Goal: Task Accomplishment & Management: Complete application form

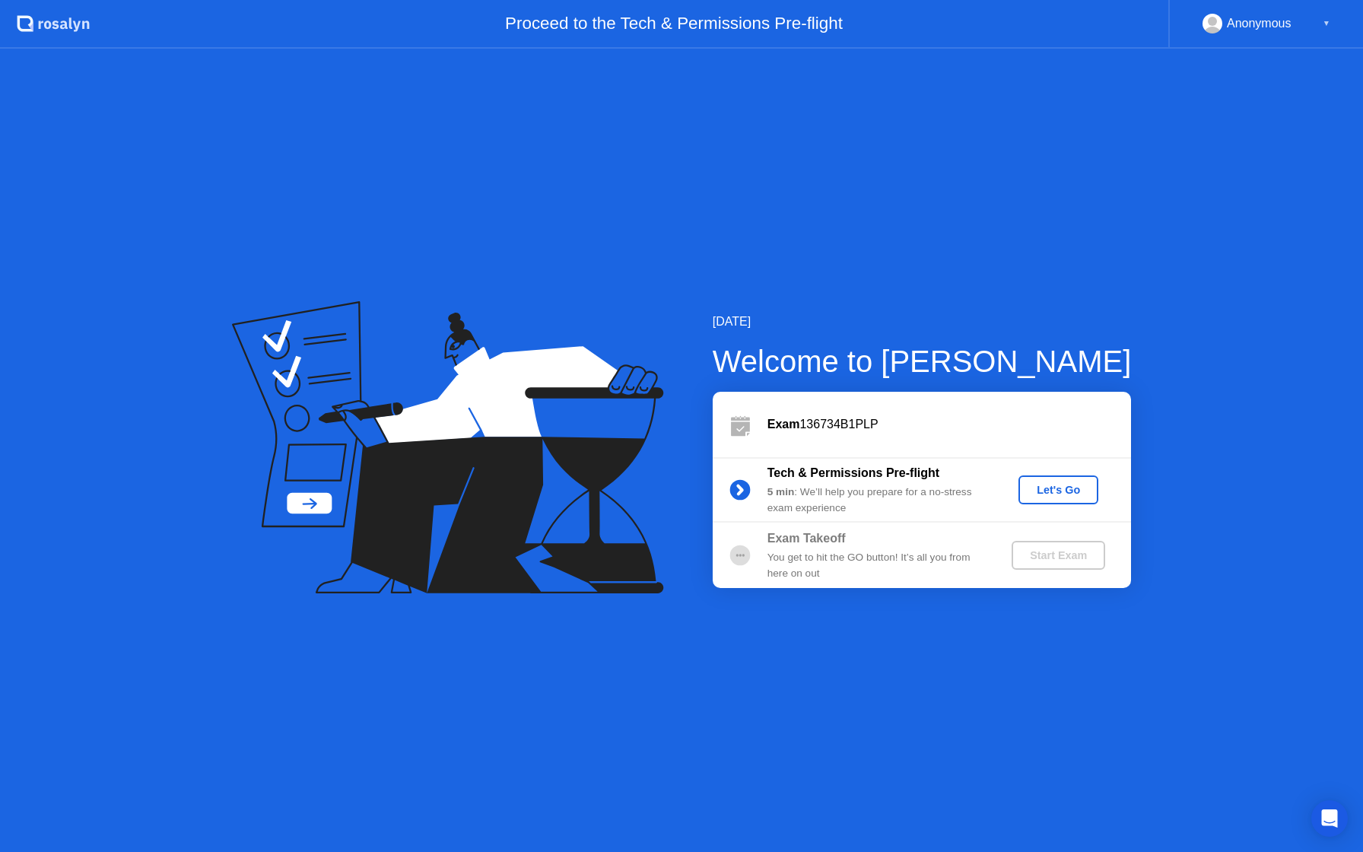
click at [1063, 489] on div "Let's Go" at bounding box center [1058, 490] width 68 height 12
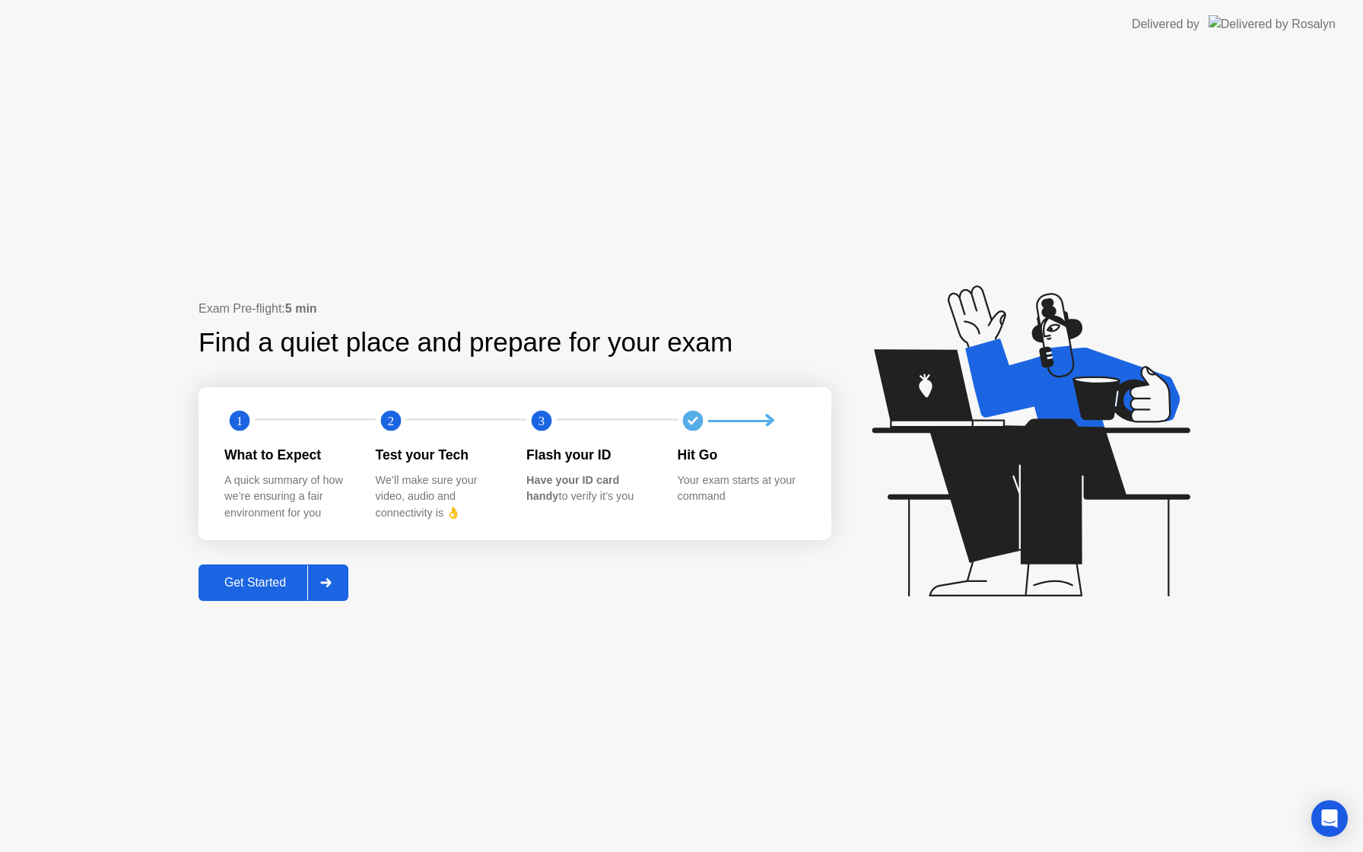
click at [260, 582] on div "Get Started" at bounding box center [255, 583] width 104 height 14
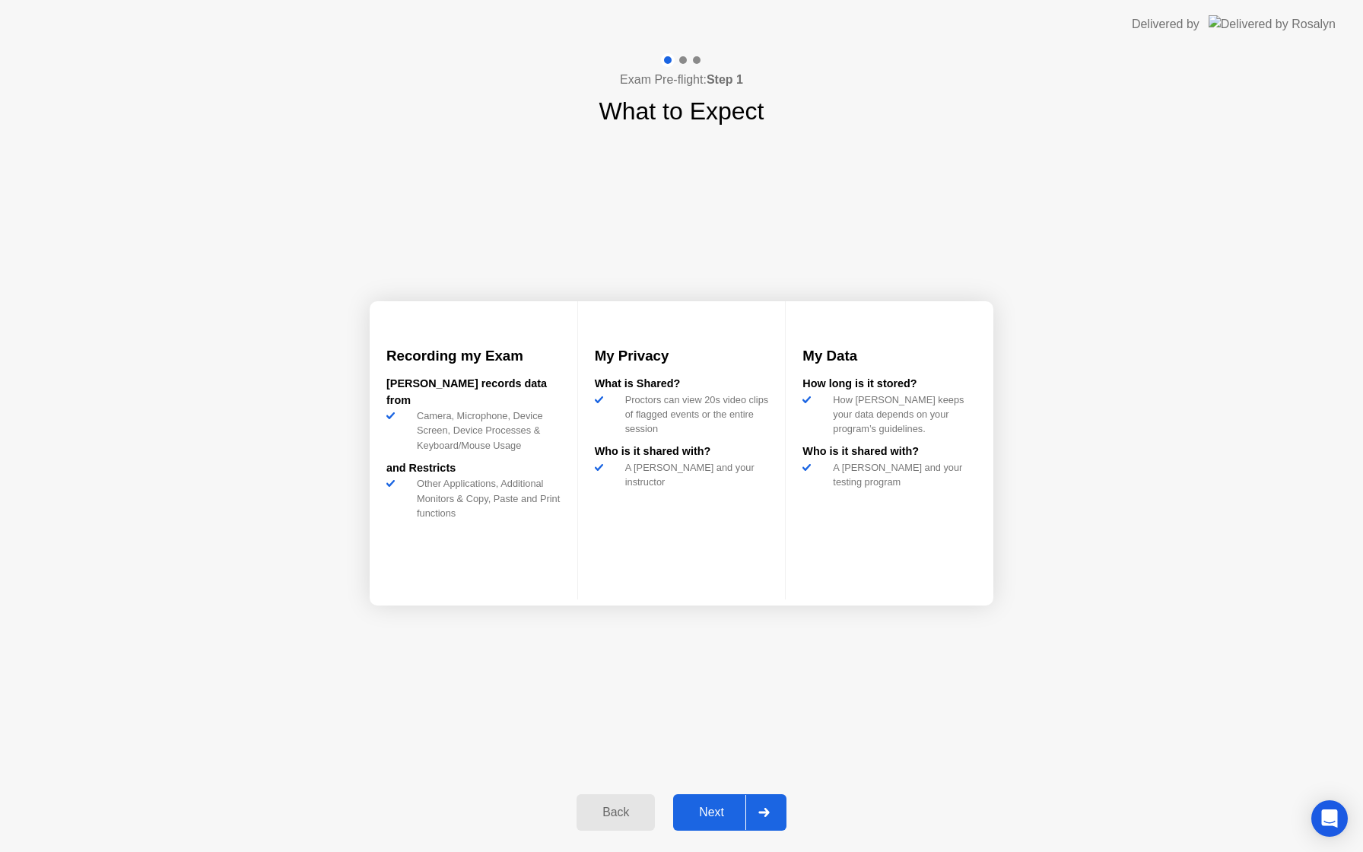
click at [722, 825] on button "Next" at bounding box center [729, 812] width 113 height 37
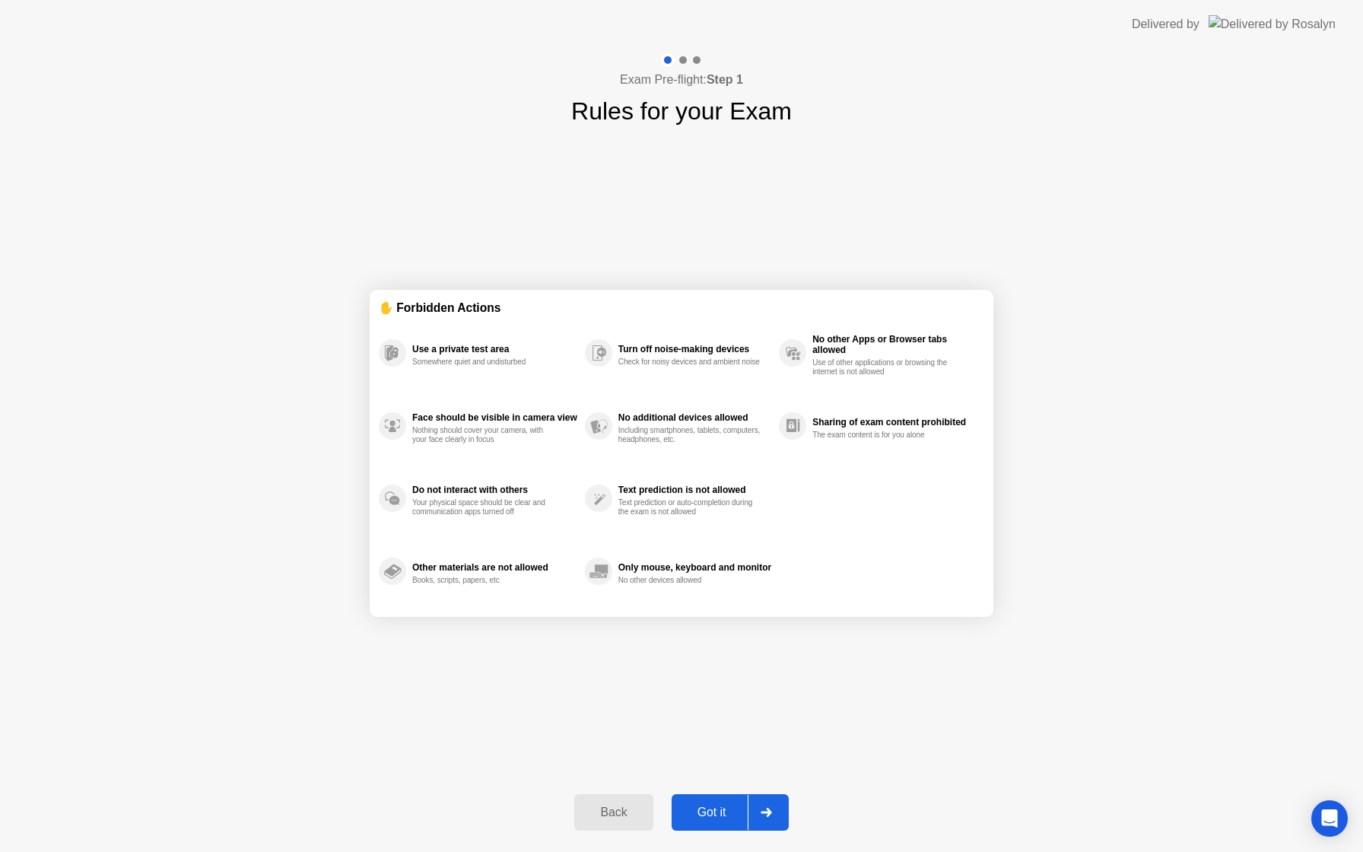
click at [722, 825] on button "Got it" at bounding box center [729, 812] width 117 height 37
select select "**********"
select select "*******"
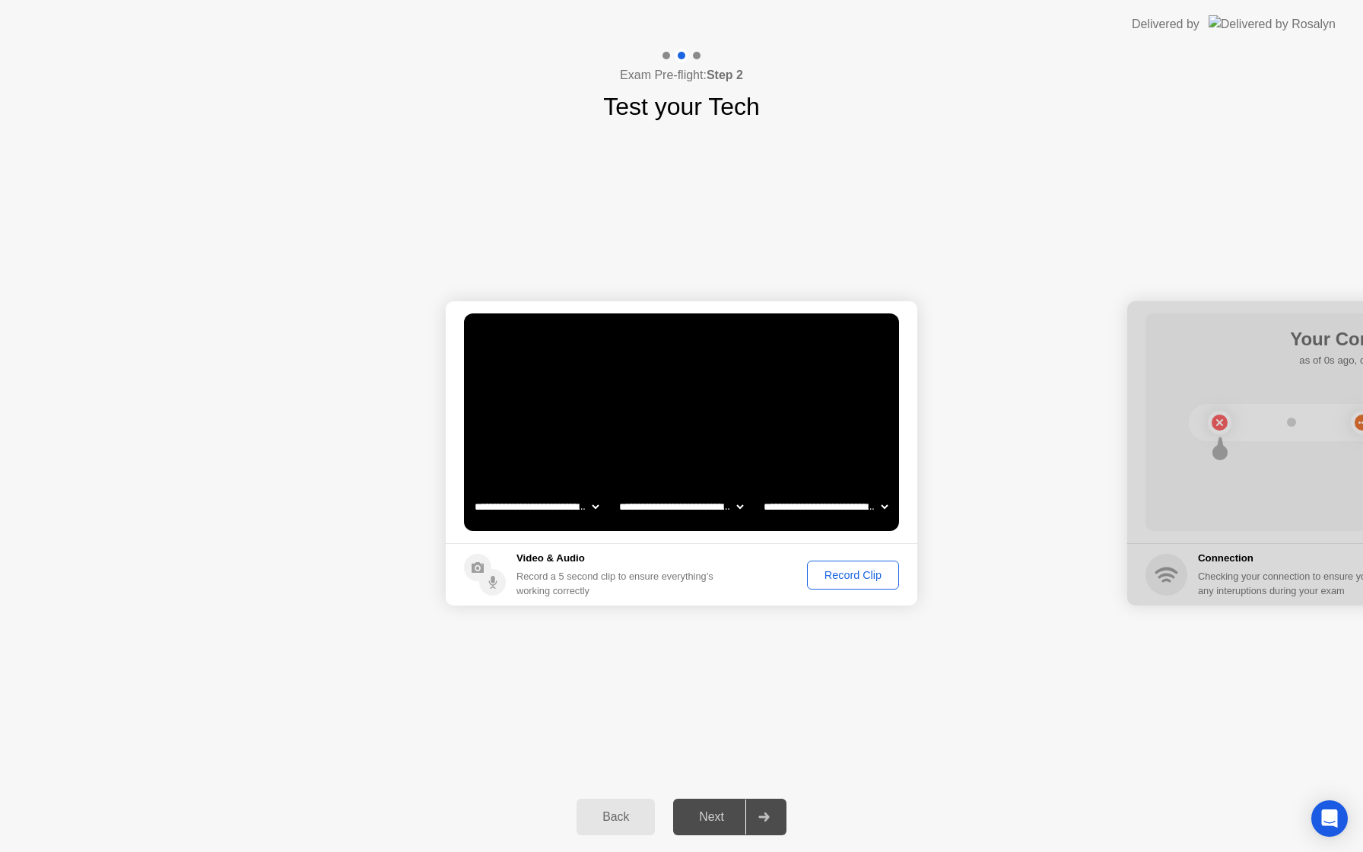
click at [881, 580] on div "Record Clip" at bounding box center [852, 575] width 81 height 12
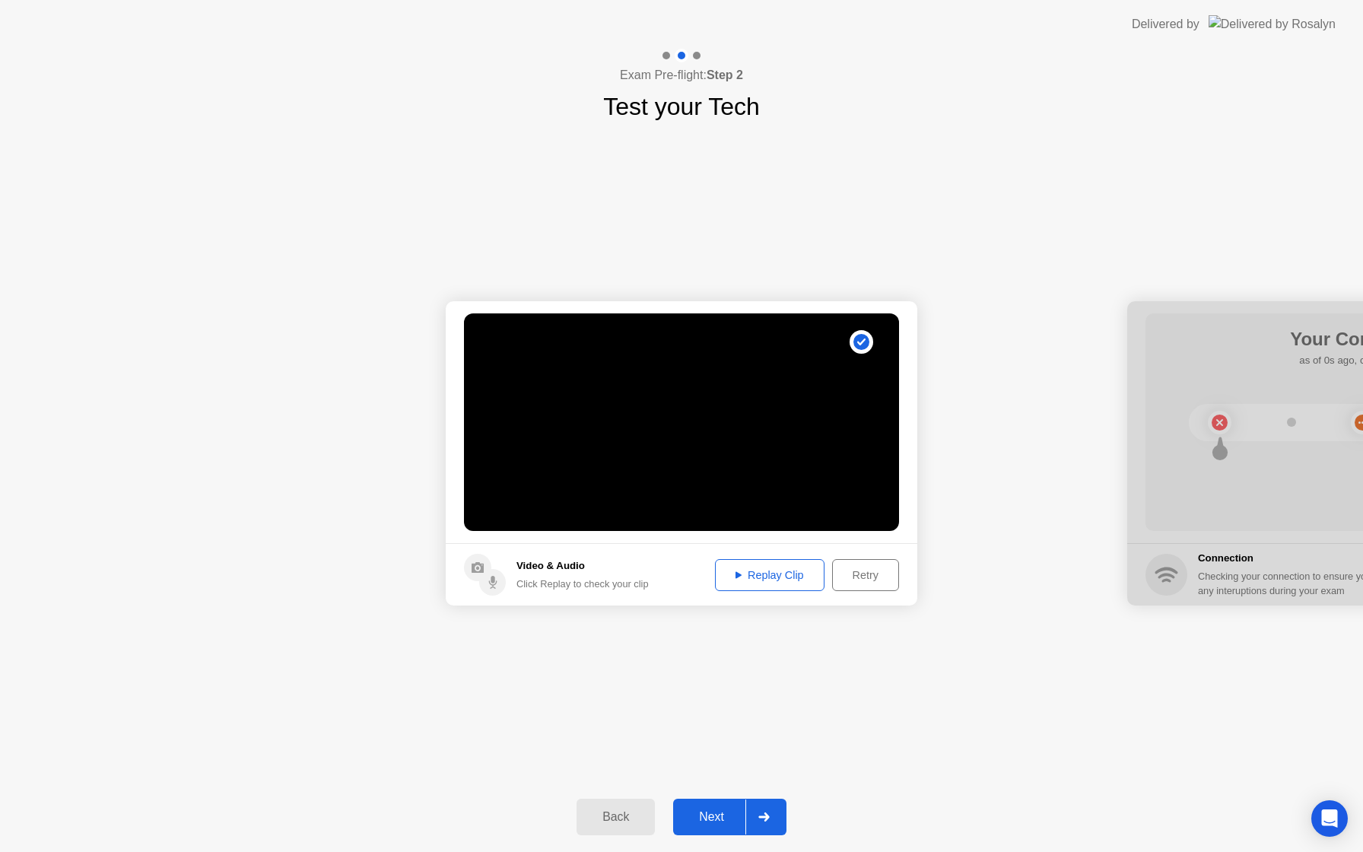
click at [786, 579] on div "Replay Clip" at bounding box center [769, 575] width 99 height 12
click at [865, 335] on circle at bounding box center [861, 342] width 16 height 16
click at [756, 822] on div at bounding box center [763, 816] width 37 height 35
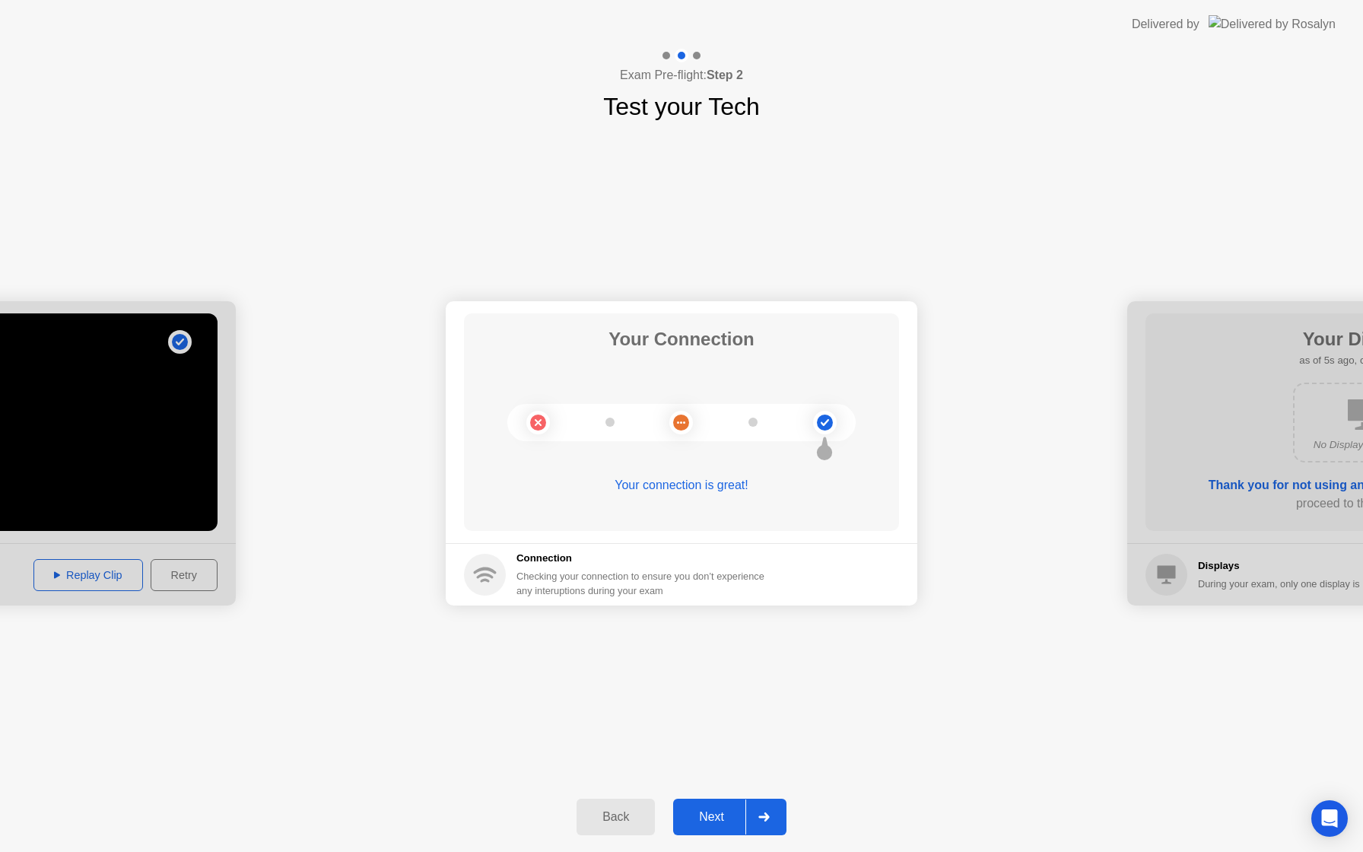
click at [713, 813] on div "Next" at bounding box center [712, 817] width 68 height 14
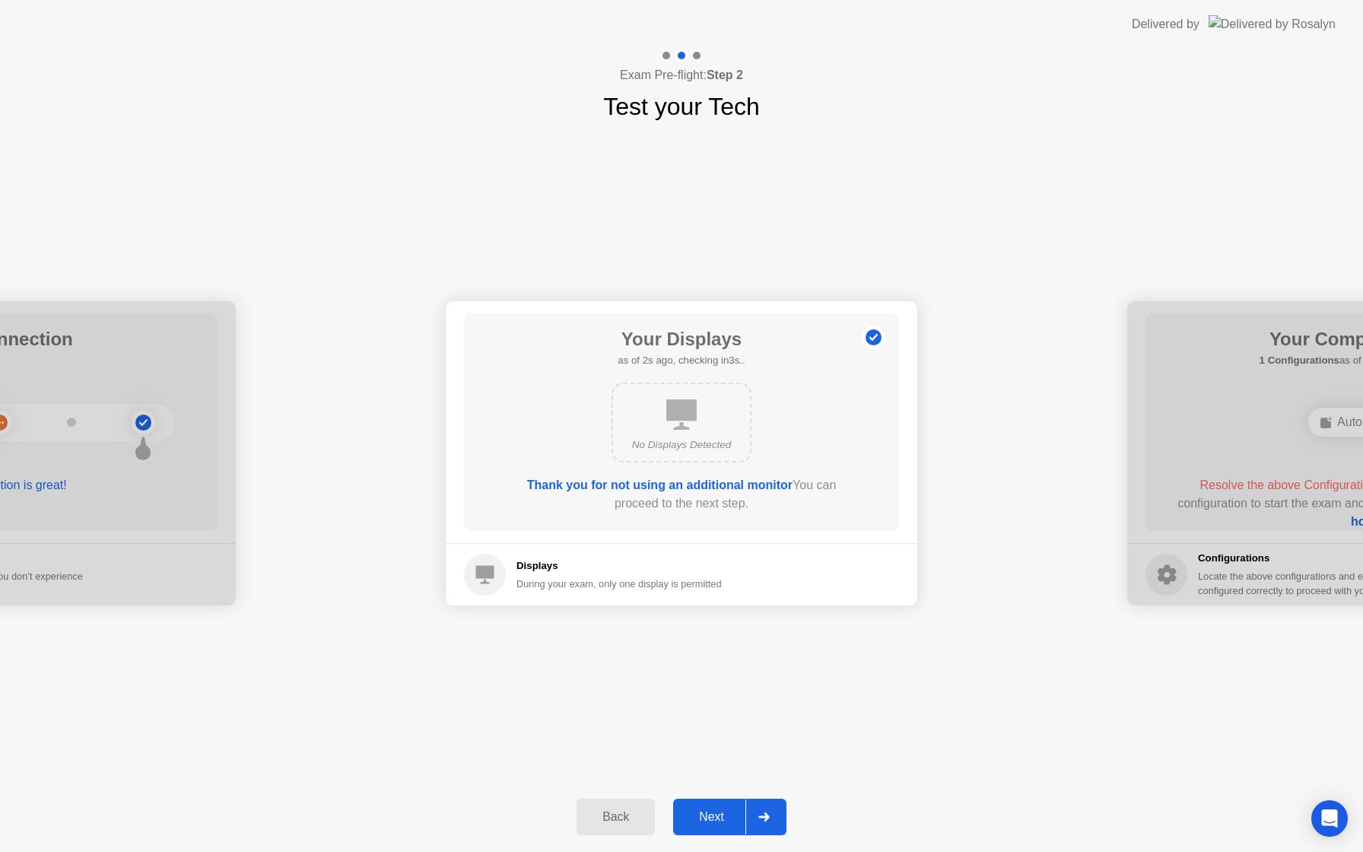
click at [713, 813] on div "Next" at bounding box center [712, 817] width 68 height 14
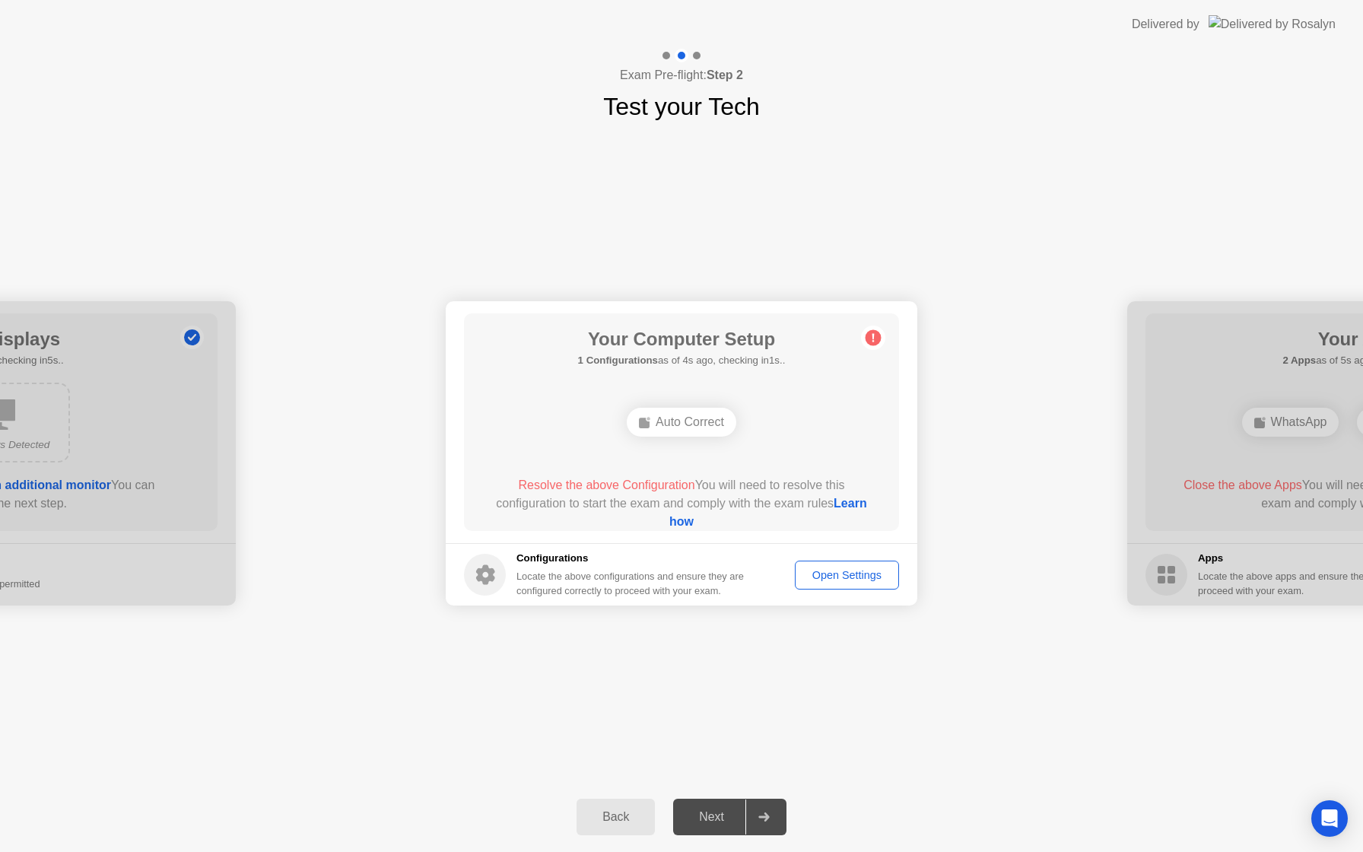
click at [862, 573] on div "Open Settings" at bounding box center [847, 575] width 94 height 12
click at [720, 823] on div "Next" at bounding box center [712, 817] width 68 height 14
click at [872, 337] on icon at bounding box center [873, 338] width 2 height 8
click at [704, 426] on div "Auto Correct" at bounding box center [682, 422] width 110 height 29
click at [662, 426] on div "Auto Correct" at bounding box center [682, 422] width 110 height 29
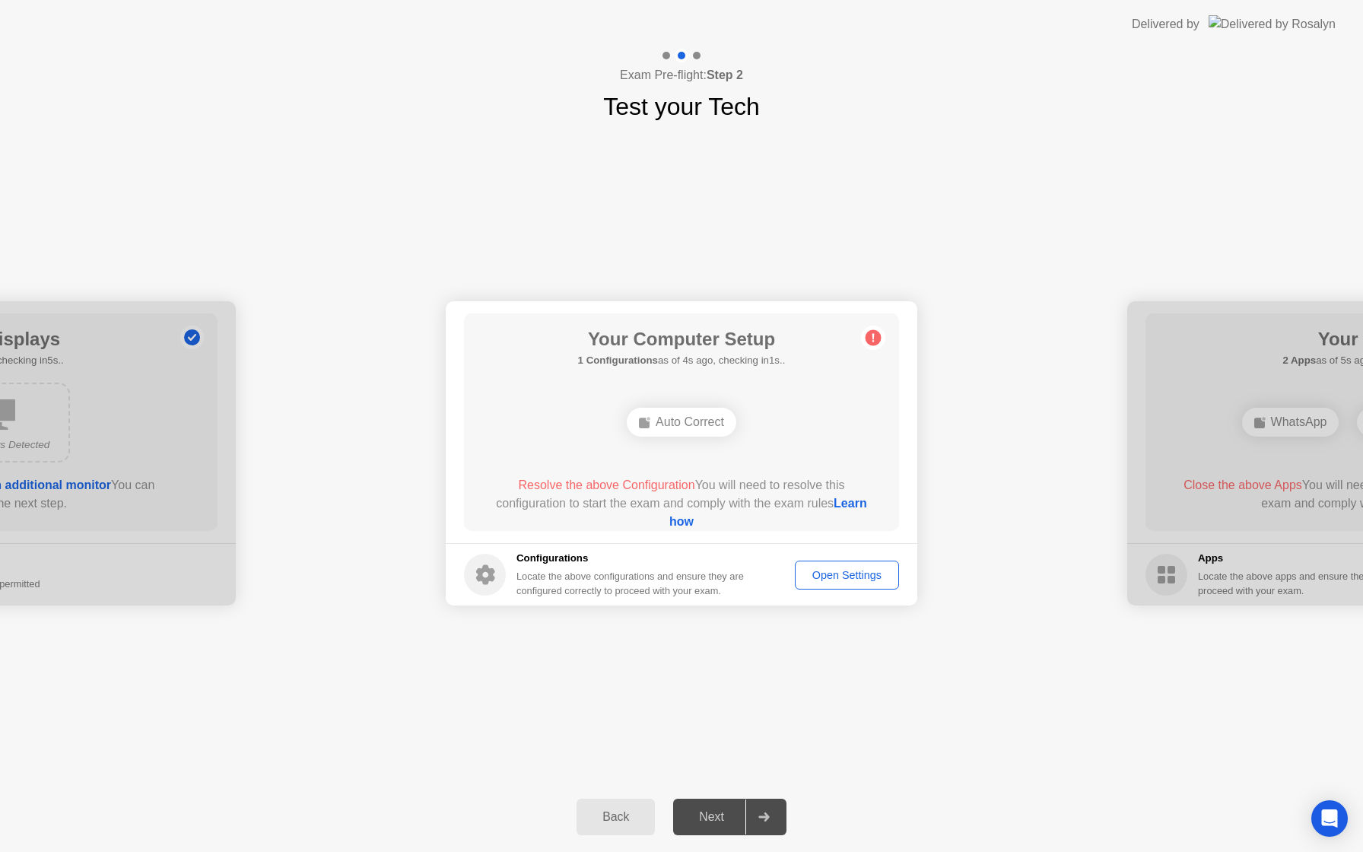
click at [640, 423] on rect at bounding box center [644, 422] width 11 height 11
click at [602, 485] on span "Resolve the above Configuration" at bounding box center [606, 484] width 176 height 13
click at [680, 524] on link "Learn how" at bounding box center [768, 512] width 198 height 31
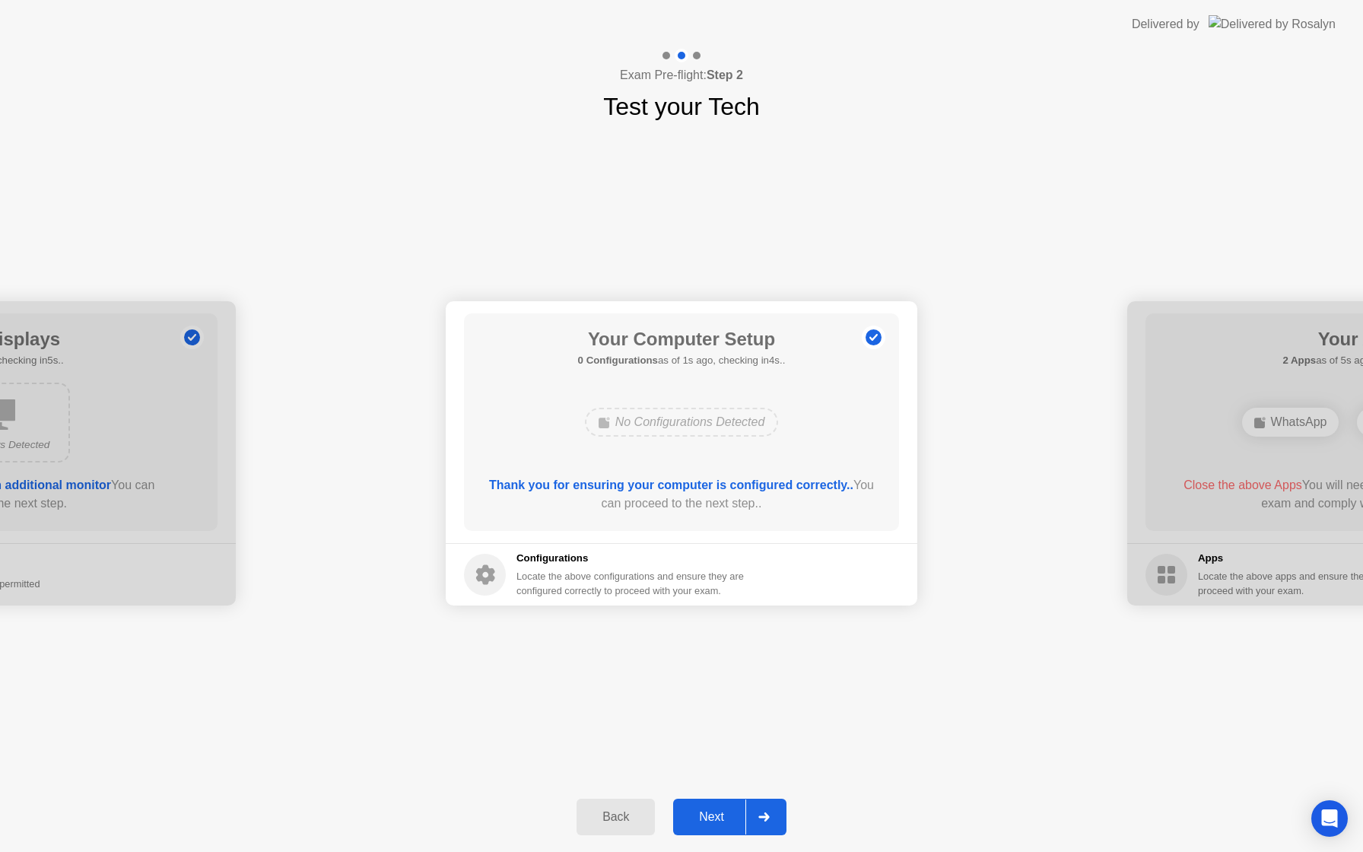
click at [707, 820] on div "Next" at bounding box center [712, 817] width 68 height 14
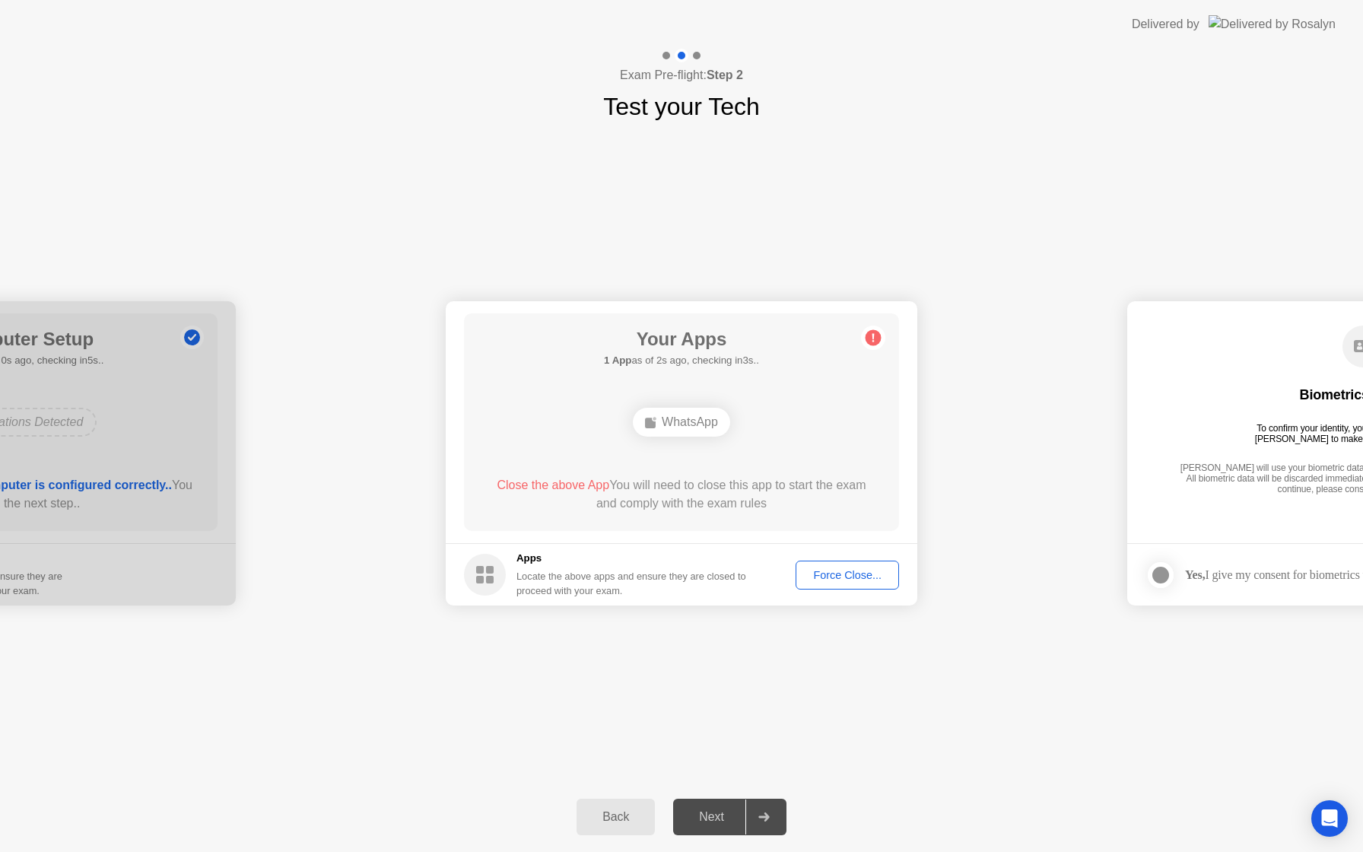
click at [840, 569] on div "Force Close..." at bounding box center [847, 575] width 93 height 12
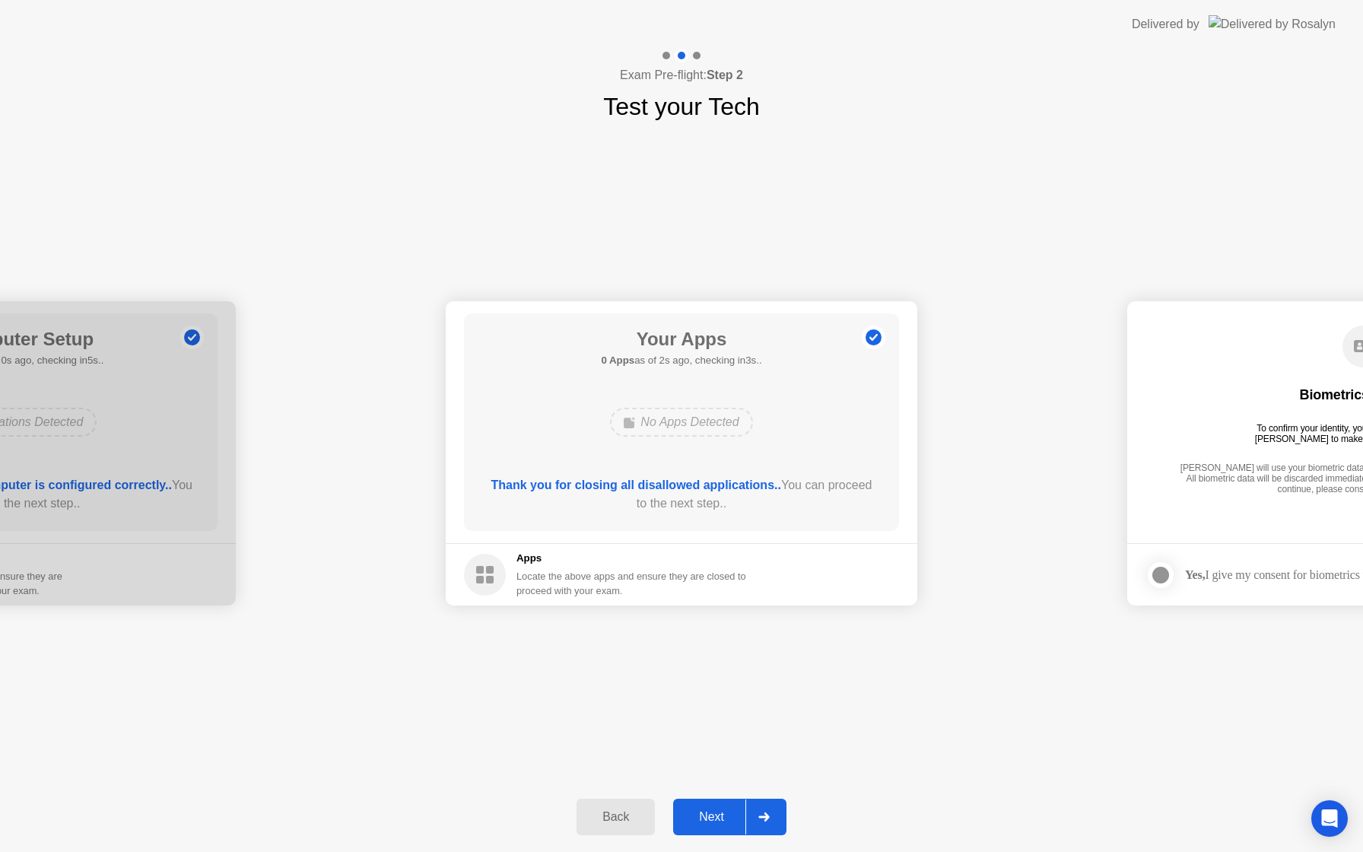
click at [712, 811] on div "Next" at bounding box center [712, 817] width 68 height 14
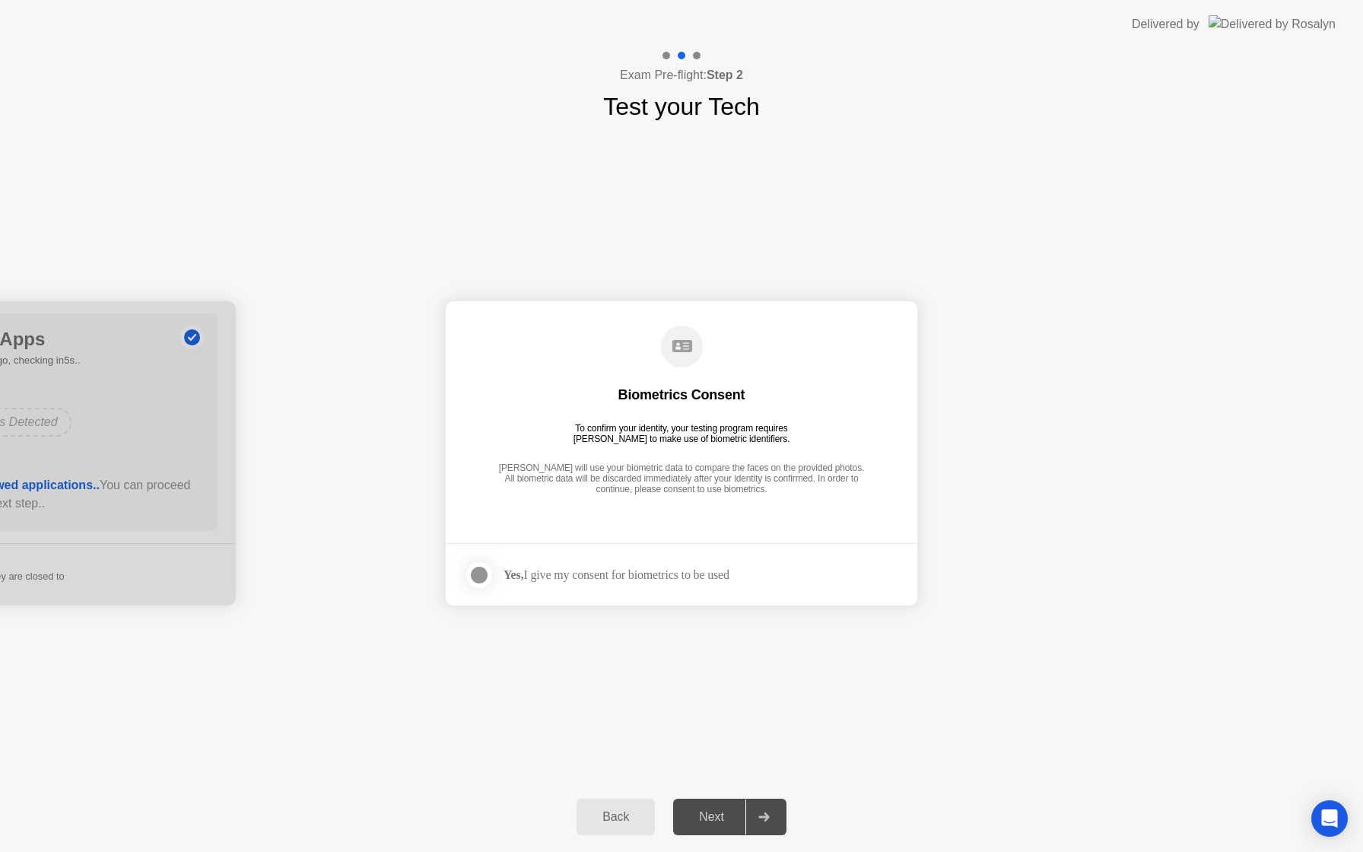
click at [713, 814] on div "Next" at bounding box center [712, 817] width 68 height 14
click at [483, 577] on div at bounding box center [479, 575] width 18 height 18
click at [722, 824] on div "Next" at bounding box center [712, 817] width 68 height 14
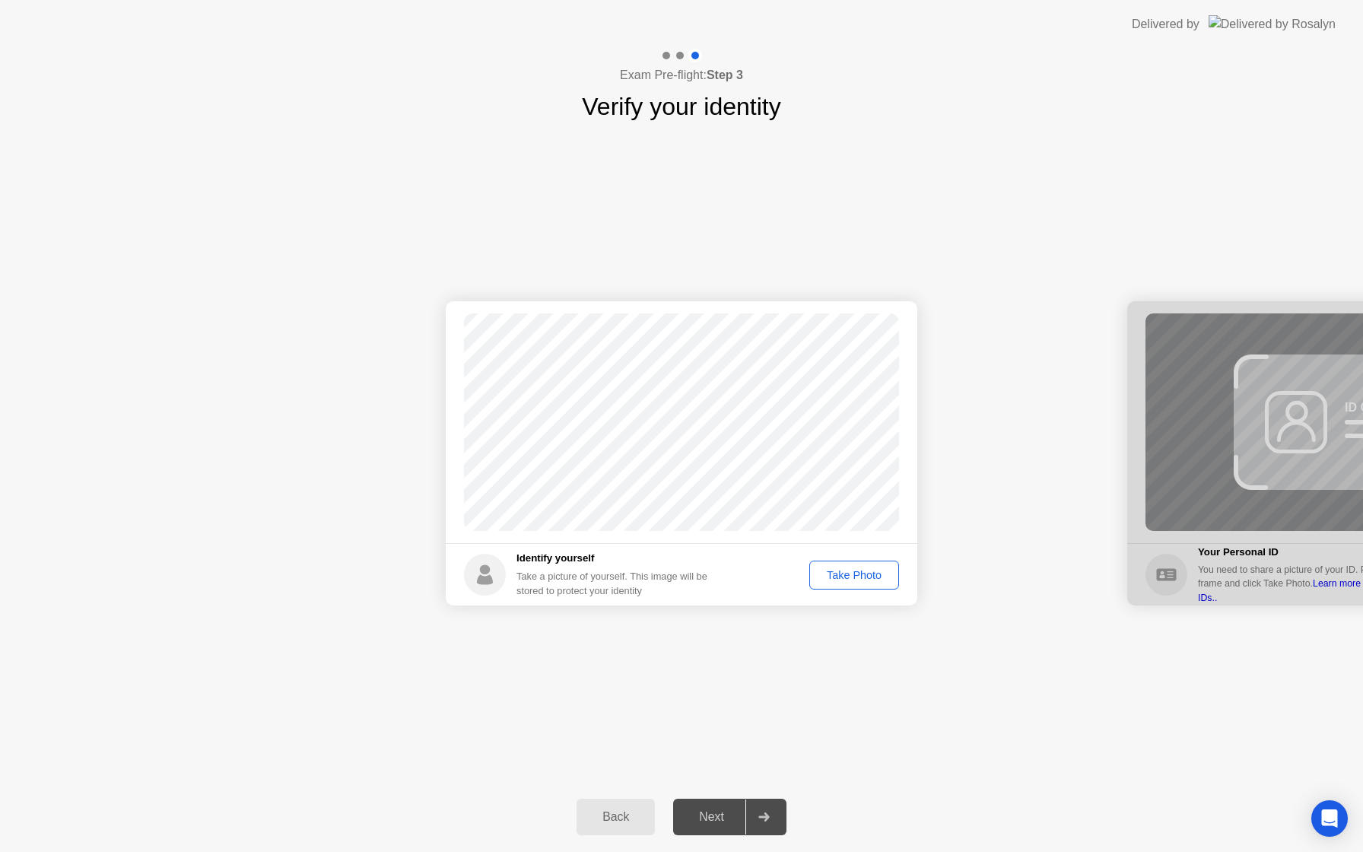
click at [840, 576] on div "Take Photo" at bounding box center [853, 575] width 79 height 12
click at [717, 811] on div "Next" at bounding box center [712, 817] width 68 height 14
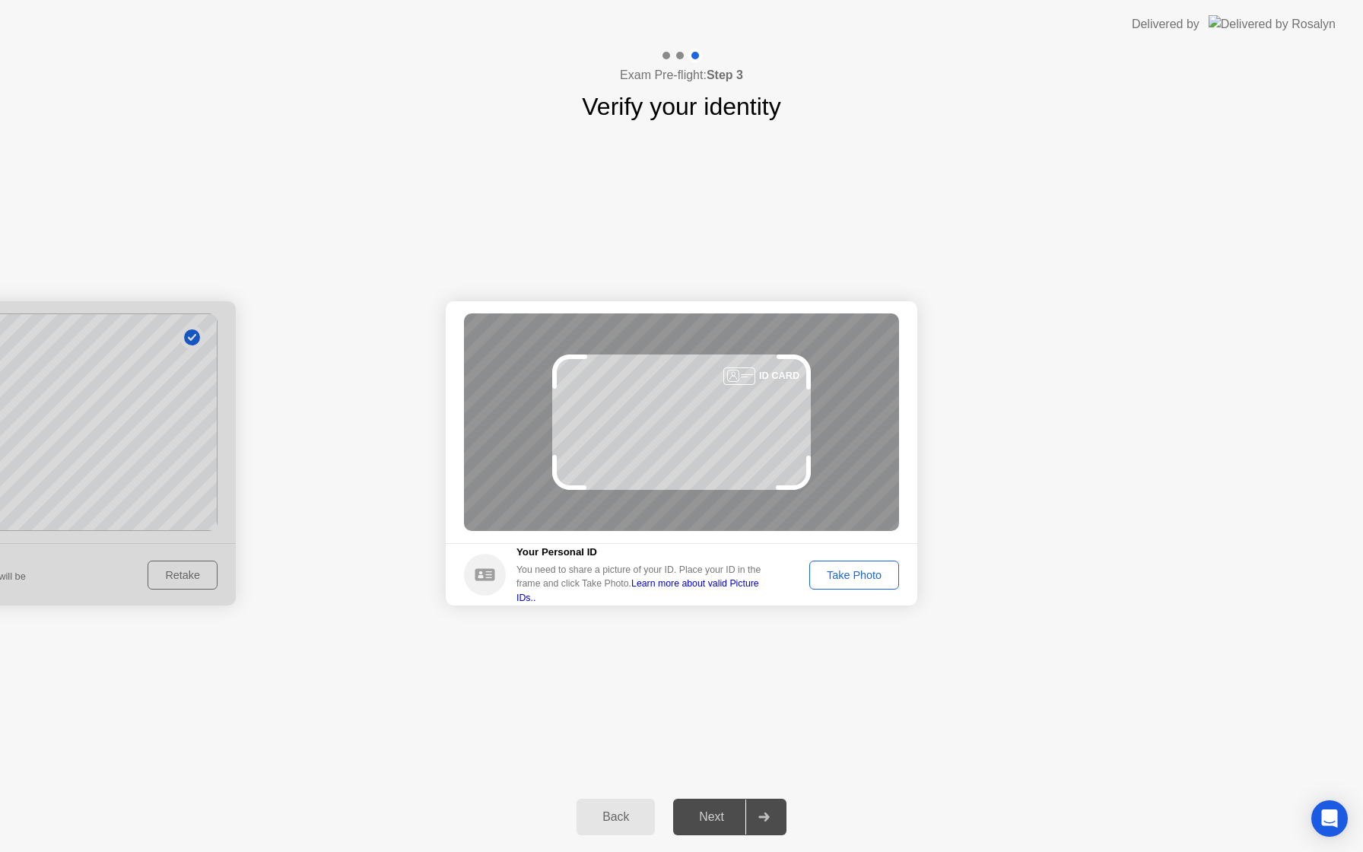
click at [849, 576] on div "Take Photo" at bounding box center [853, 575] width 79 height 12
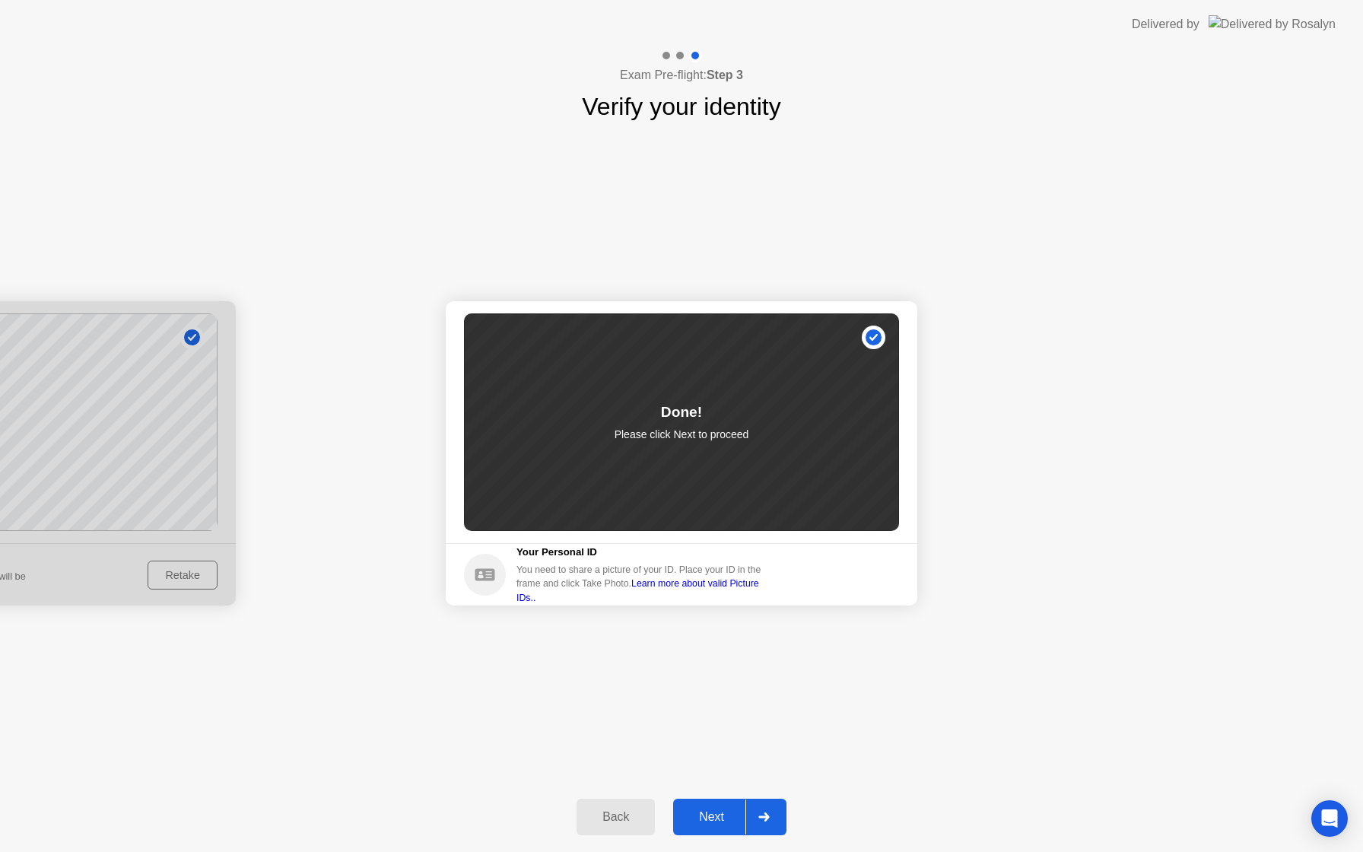
click at [722, 813] on div "Next" at bounding box center [712, 817] width 68 height 14
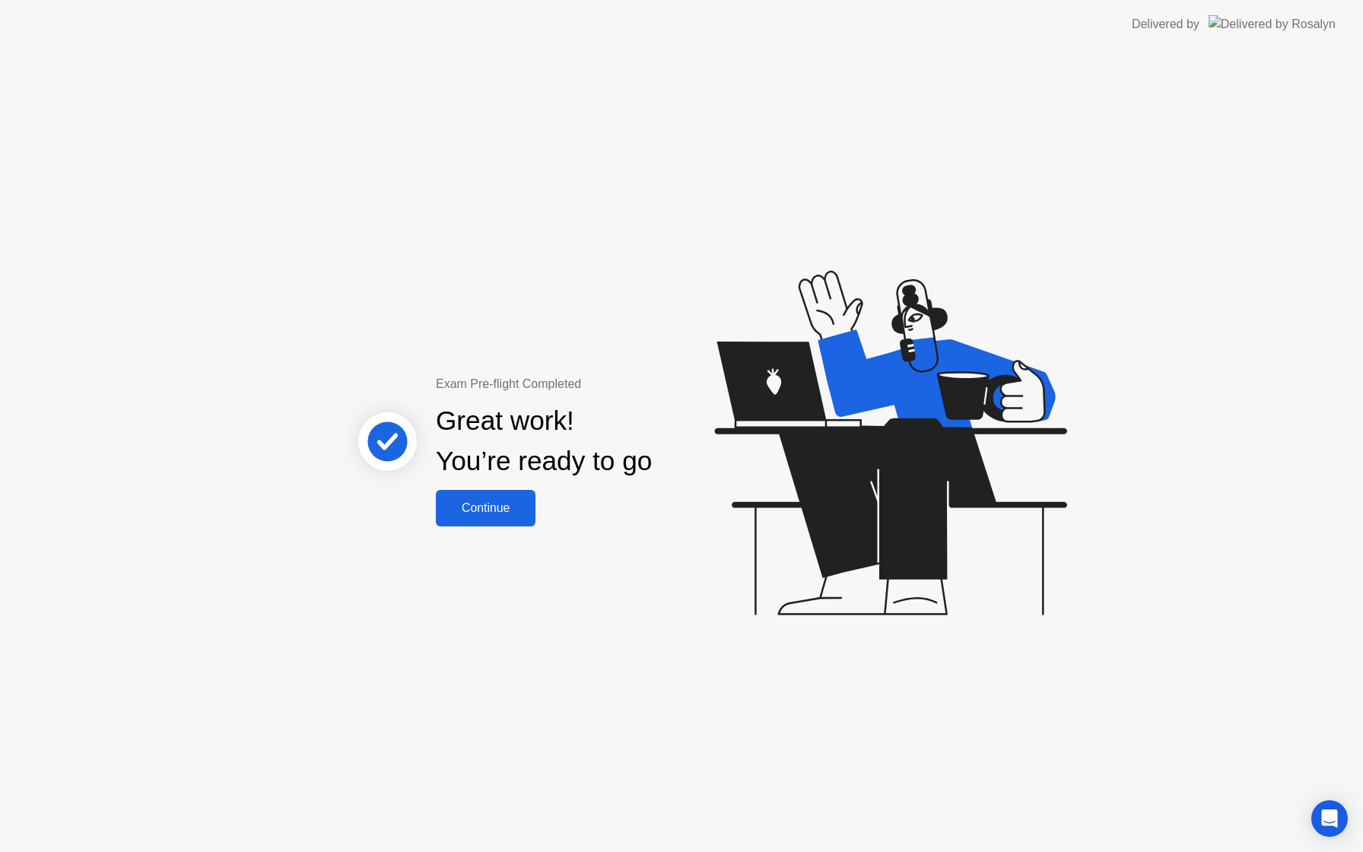
click at [498, 508] on div "Continue" at bounding box center [485, 508] width 90 height 14
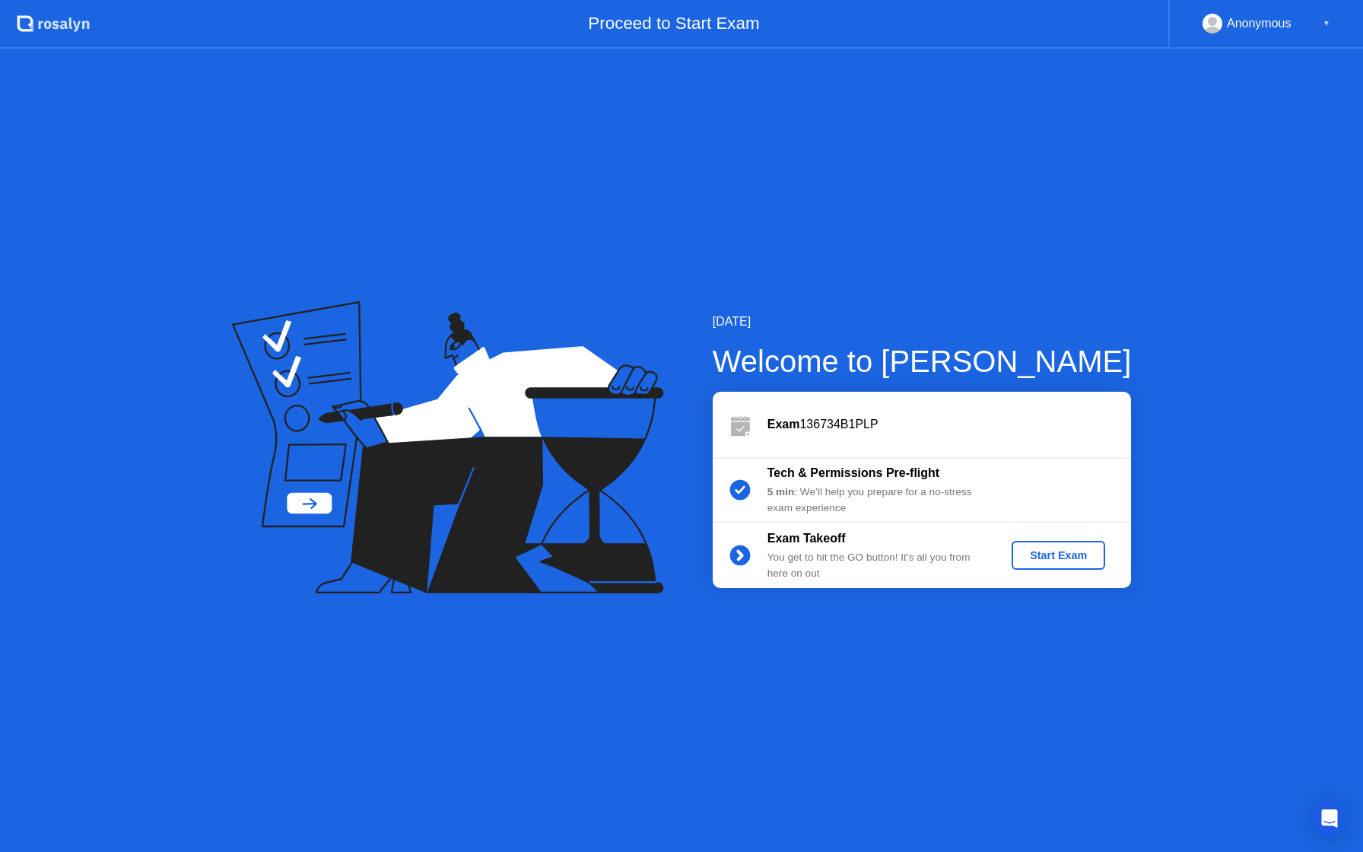
click at [1062, 560] on div "Start Exam" at bounding box center [1057, 555] width 81 height 12
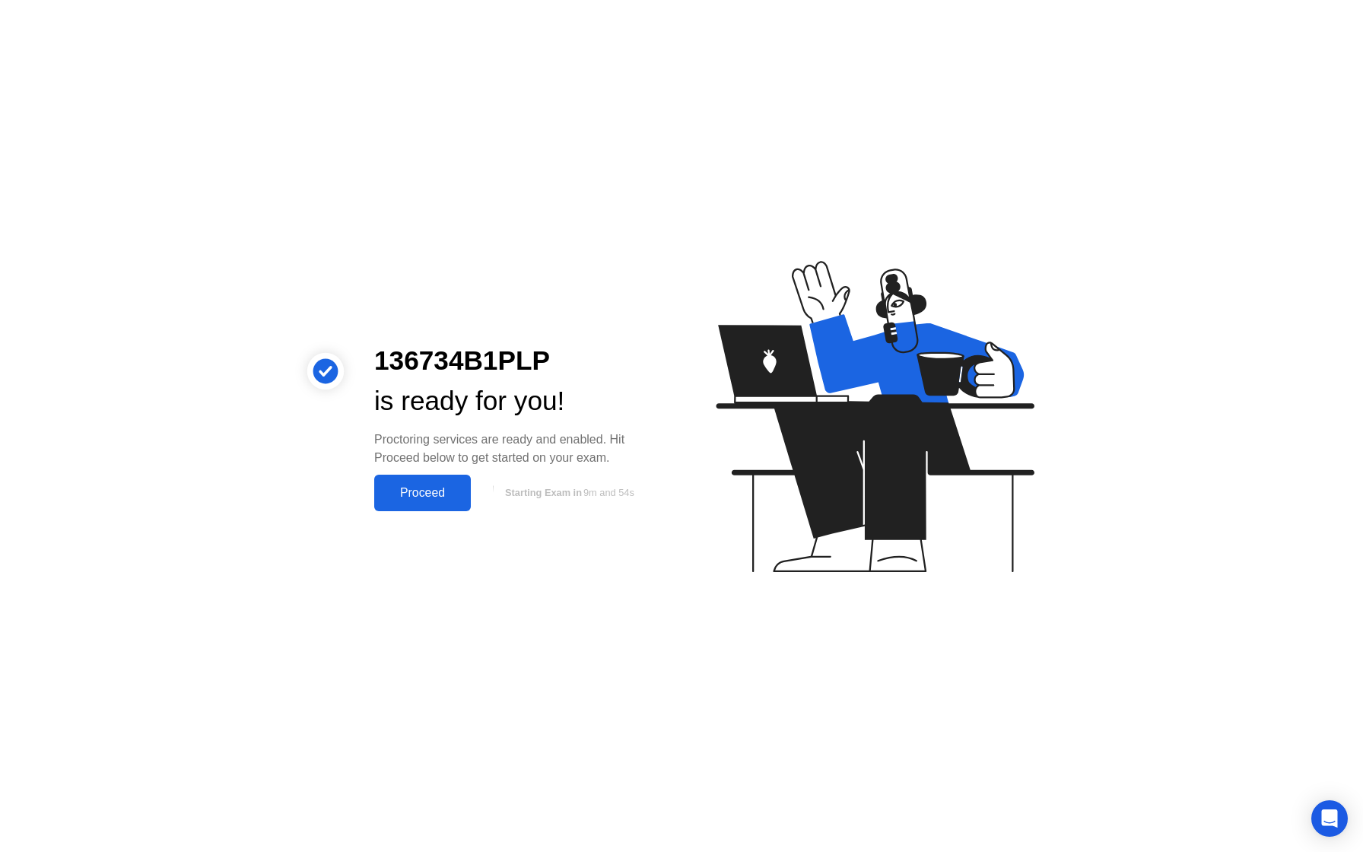
click at [413, 487] on div "Proceed" at bounding box center [422, 493] width 87 height 14
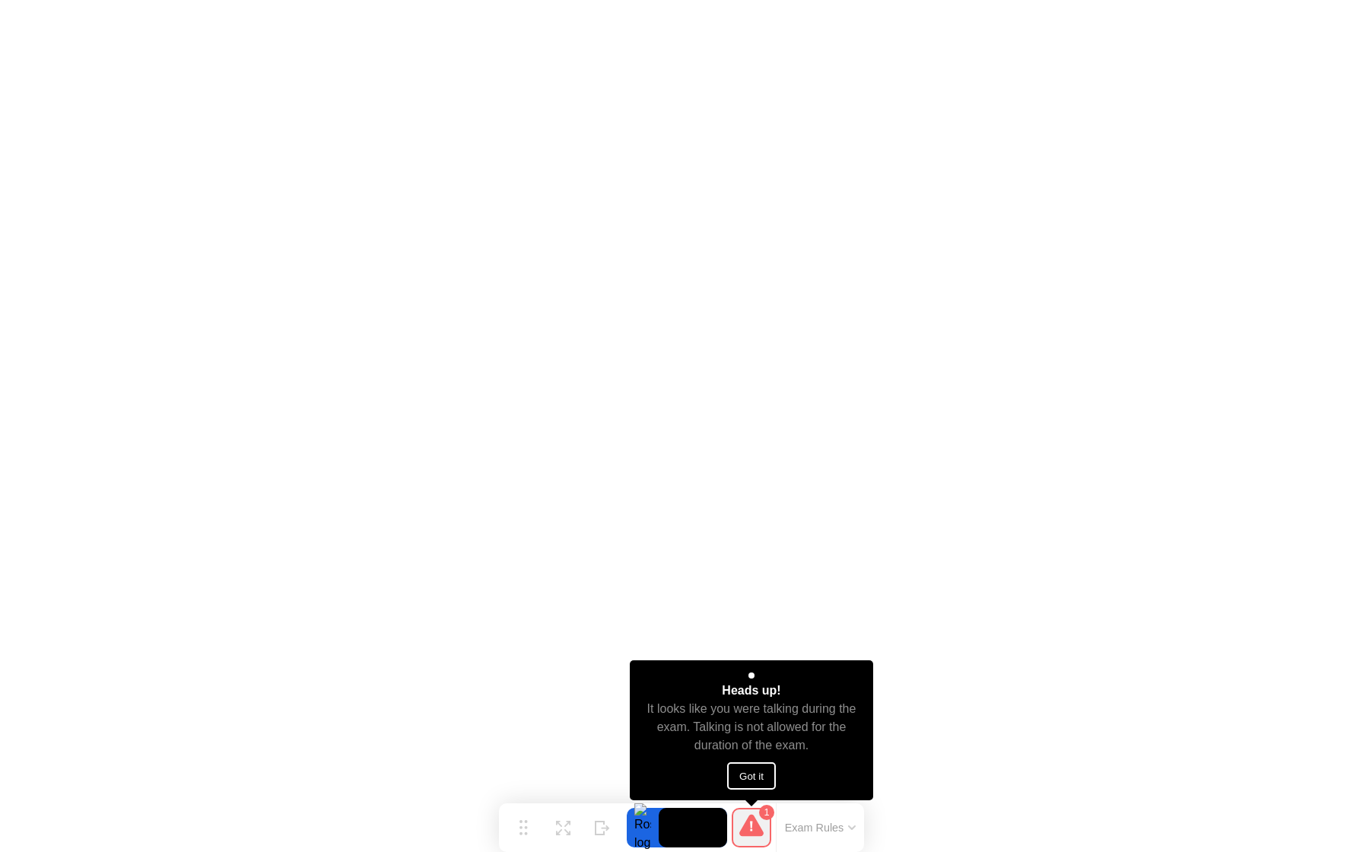
click at [760, 828] on icon at bounding box center [751, 825] width 24 height 24
click at [766, 784] on button "Got it" at bounding box center [751, 775] width 49 height 27
